Goal: Communication & Community: Ask a question

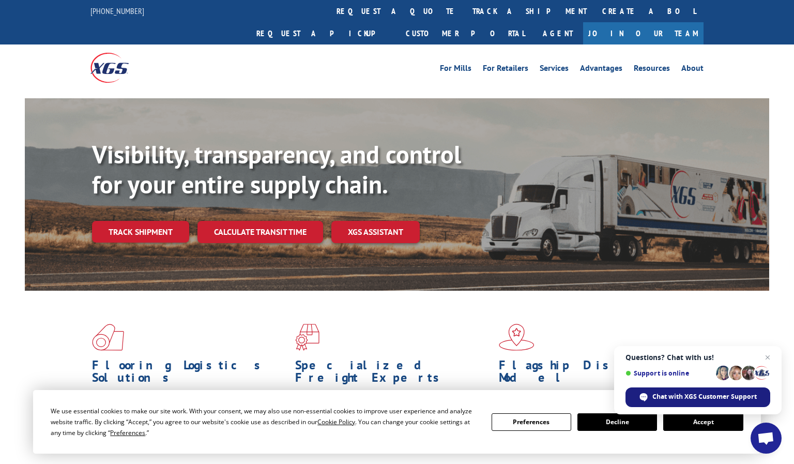
click at [727, 399] on span "Chat with XGS Customer Support" at bounding box center [705, 396] width 104 height 9
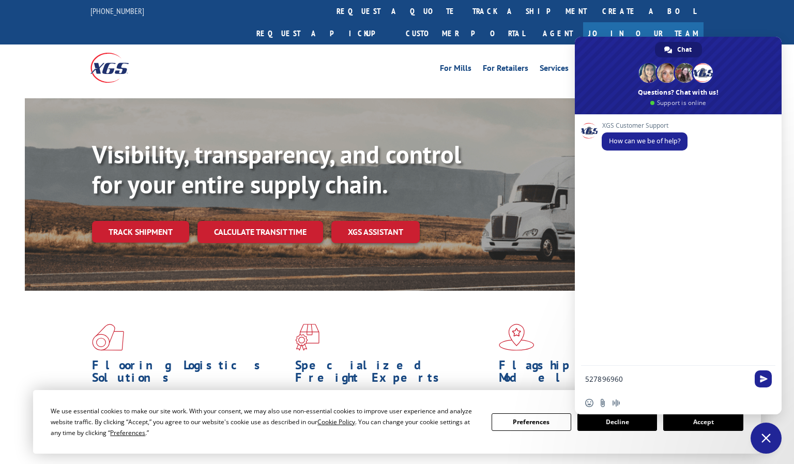
type textarea "527896960"
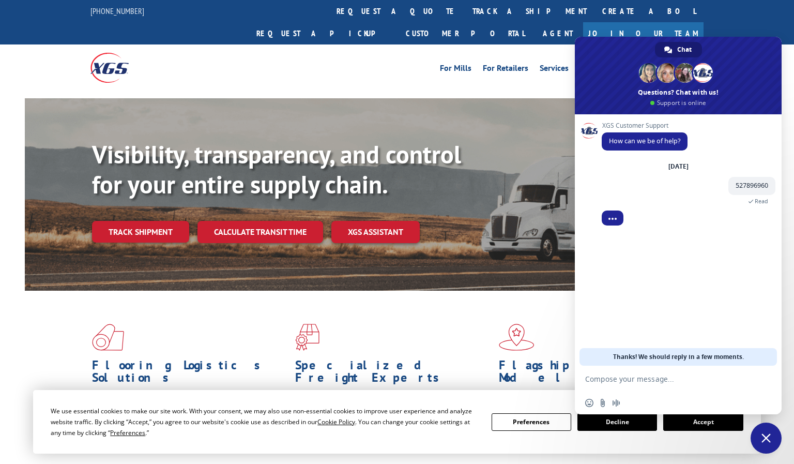
click at [628, 381] on textarea "Compose your message..." at bounding box center [666, 378] width 163 height 9
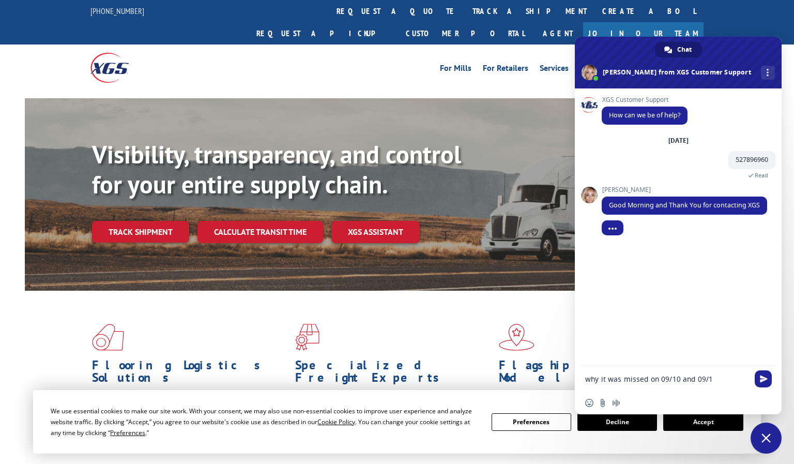
type textarea "why it was missed on 09/10 and 09/11"
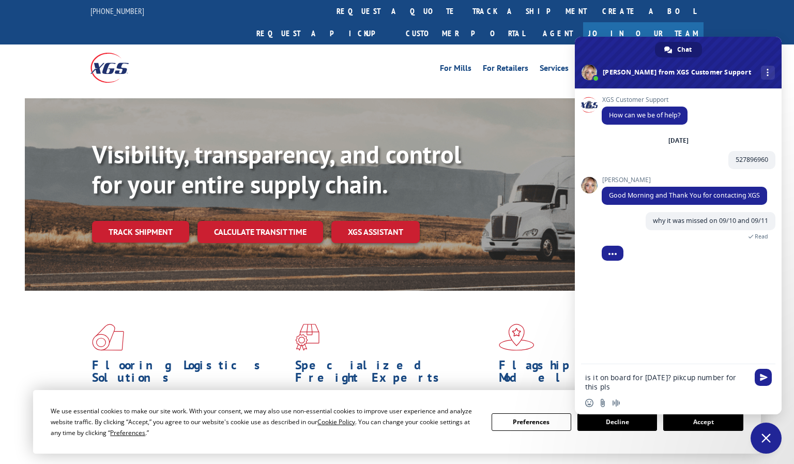
type textarea "is it on board for [DATE]? pikcup number for this pls"
click at [767, 376] on span "Send" at bounding box center [764, 377] width 8 height 8
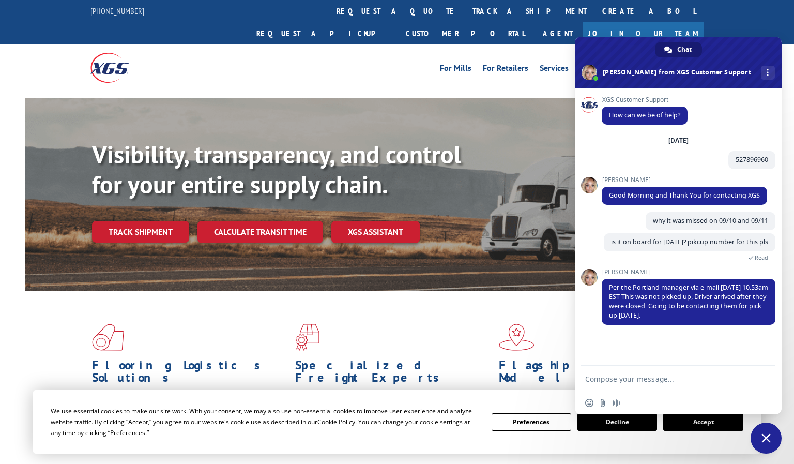
click at [626, 380] on textarea "Compose your message..." at bounding box center [666, 378] width 163 height 9
type textarea "pickup number for this?"
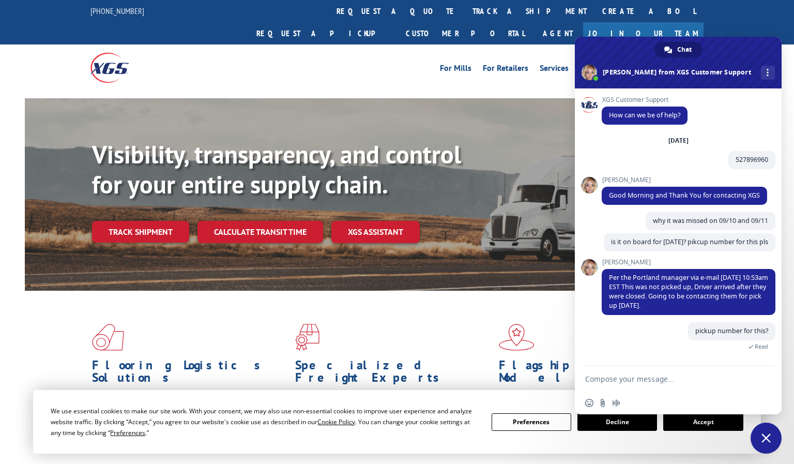
click at [614, 378] on textarea "Compose your message..." at bounding box center [666, 378] width 163 height 9
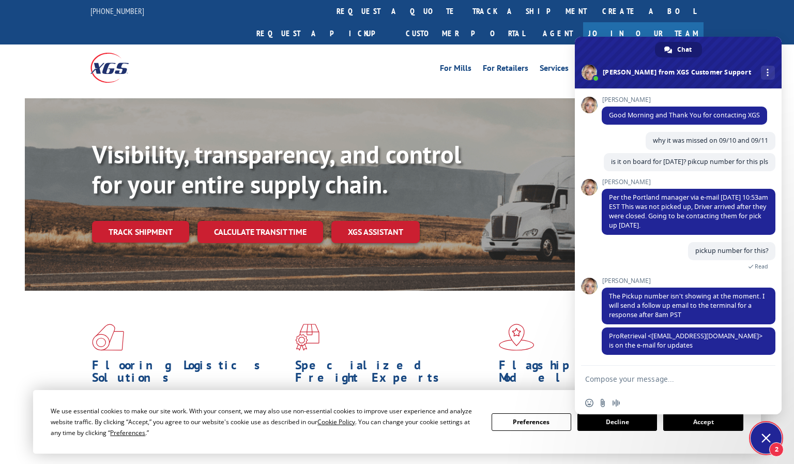
scroll to position [91, 0]
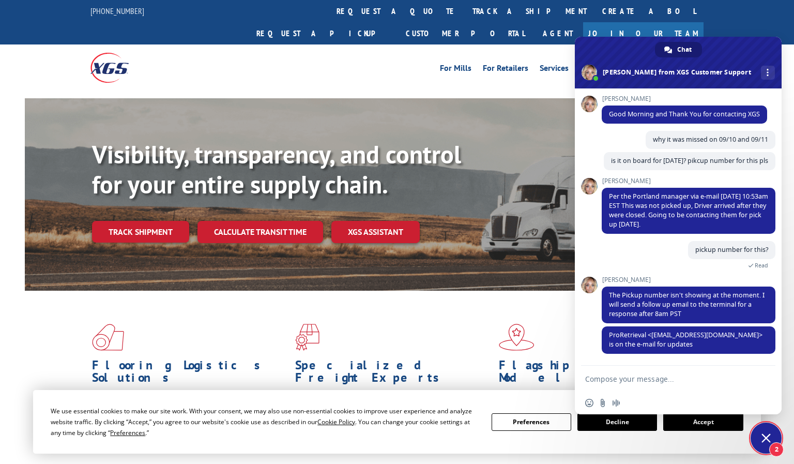
click at [627, 379] on textarea "Compose your message..." at bounding box center [666, 378] width 163 height 9
type textarea "okay"
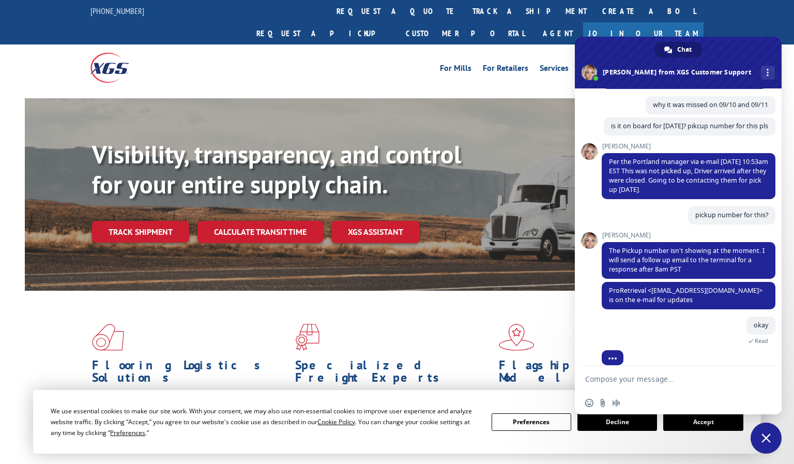
scroll to position [128, 0]
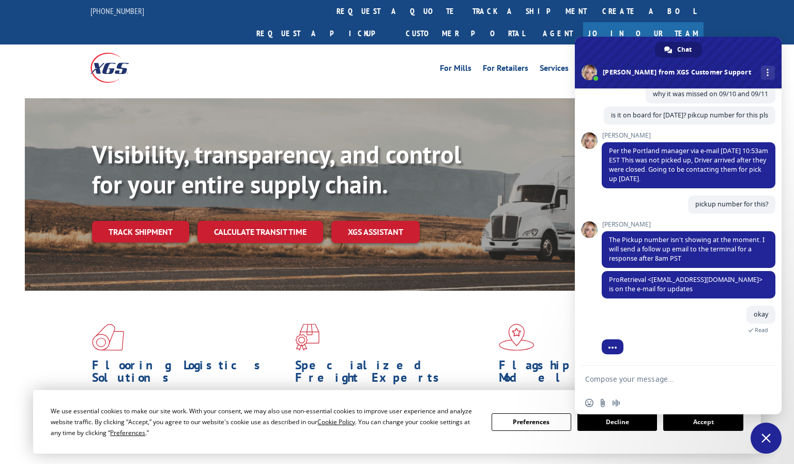
click at [667, 376] on textarea "Compose your message..." at bounding box center [666, 378] width 163 height 9
click at [662, 377] on textarea "Compose your message..." at bounding box center [666, 378] width 163 height 9
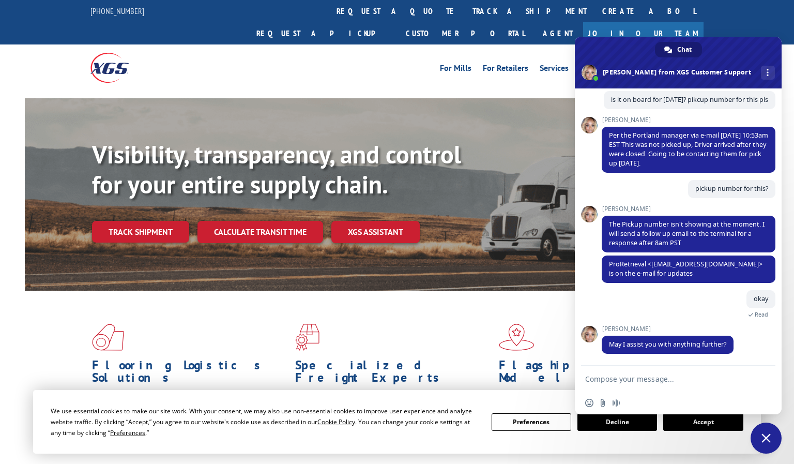
click at [662, 377] on textarea "Compose your message..." at bounding box center [666, 378] width 163 height 9
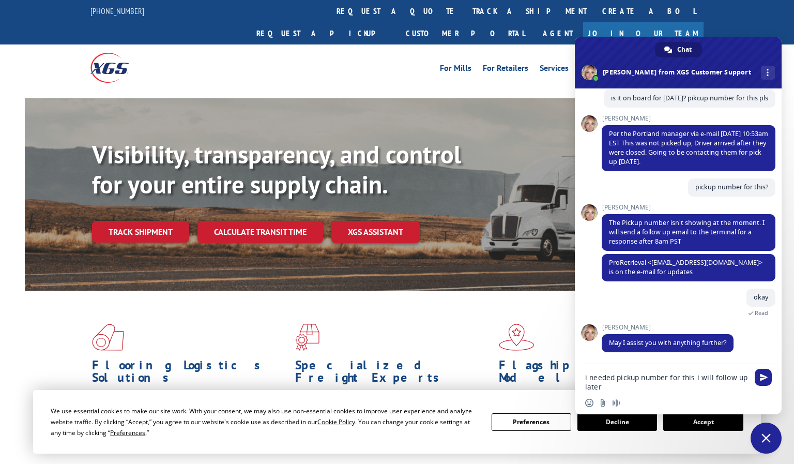
type textarea "i needed pickup number for this i will follow up later."
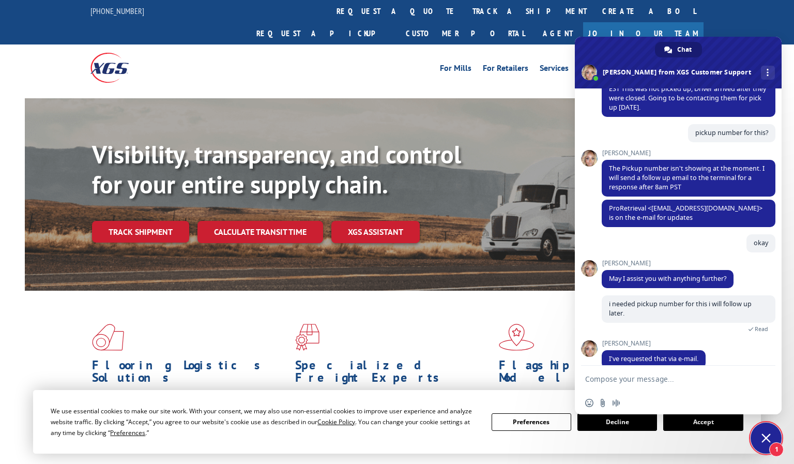
scroll to position [222, 0]
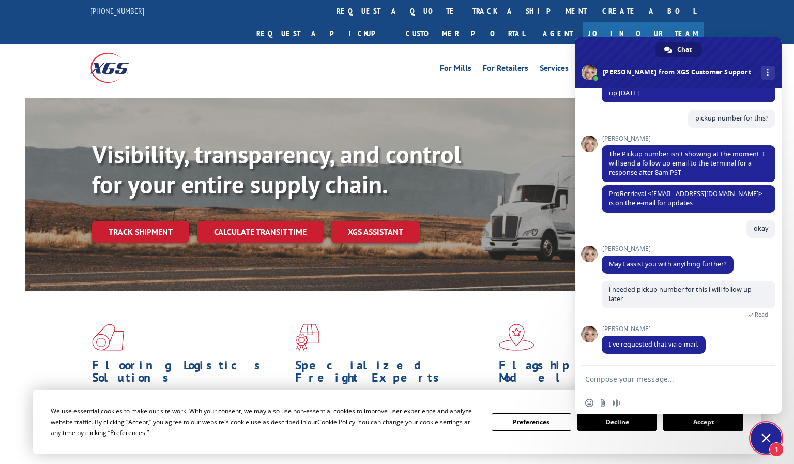
click at [652, 370] on form at bounding box center [666, 380] width 163 height 28
click at [647, 381] on textarea "Compose your message..." at bounding box center [666, 378] width 163 height 9
type textarea "okay"
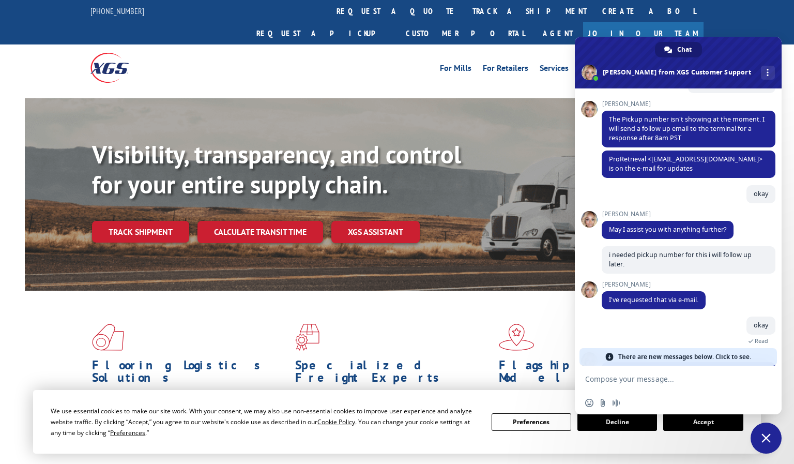
scroll to position [259, 0]
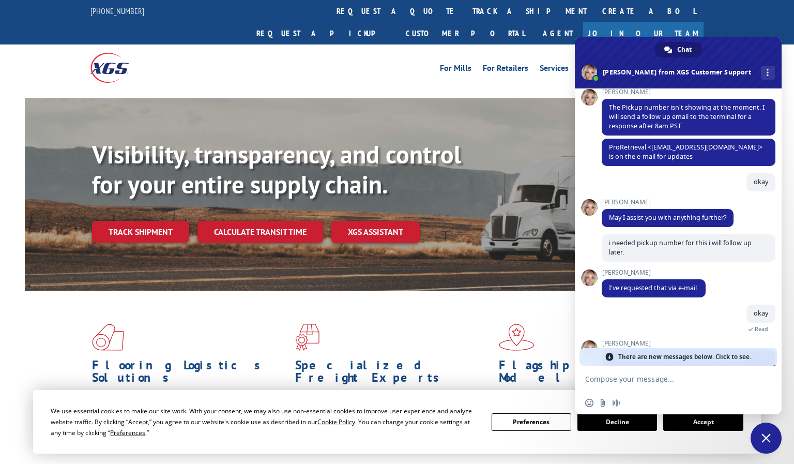
click at [707, 356] on span "There are new messages below. Click to see." at bounding box center [685, 357] width 133 height 18
